Goal: Find contact information: Find contact information

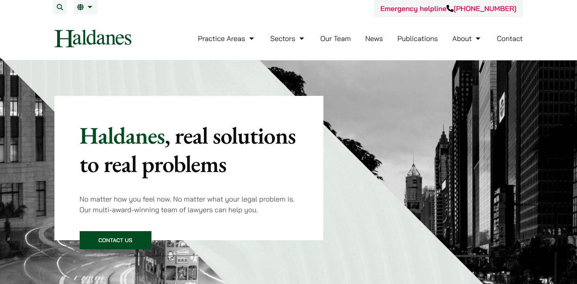
click at [506, 37] on link "Contact" at bounding box center [510, 38] width 26 height 9
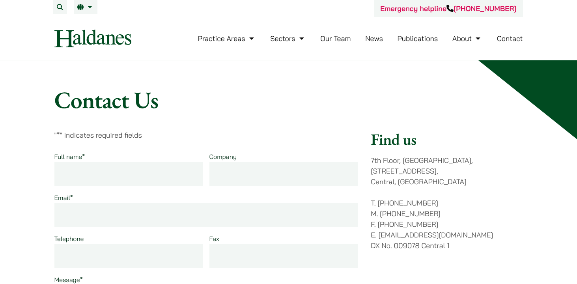
click at [345, 40] on link "Our Team" at bounding box center [335, 38] width 30 height 9
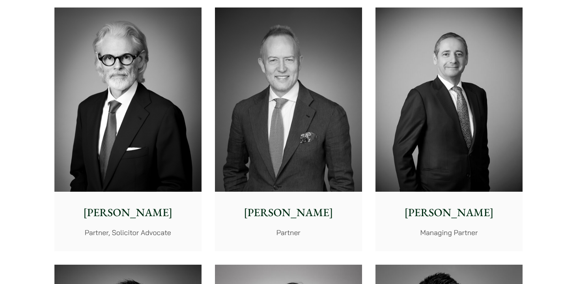
scroll to position [214, 0]
